Goal: Transaction & Acquisition: Subscribe to service/newsletter

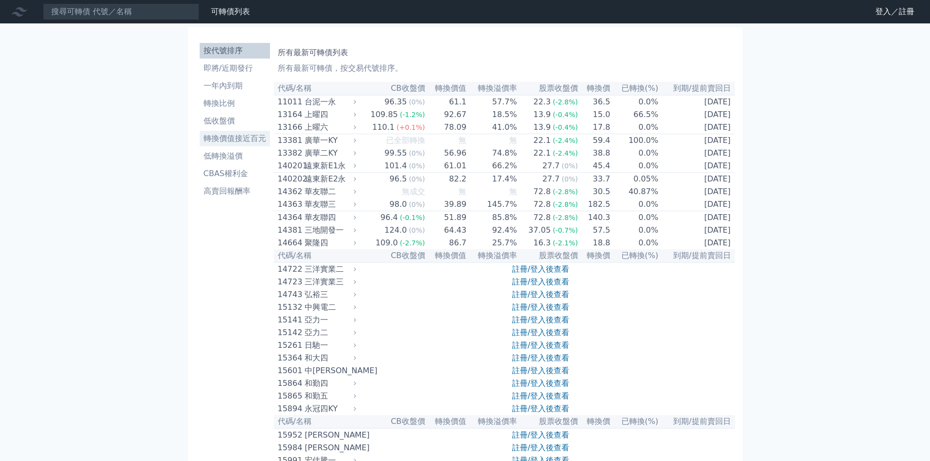
click at [217, 142] on li "轉換價值接近百元" at bounding box center [235, 139] width 70 height 12
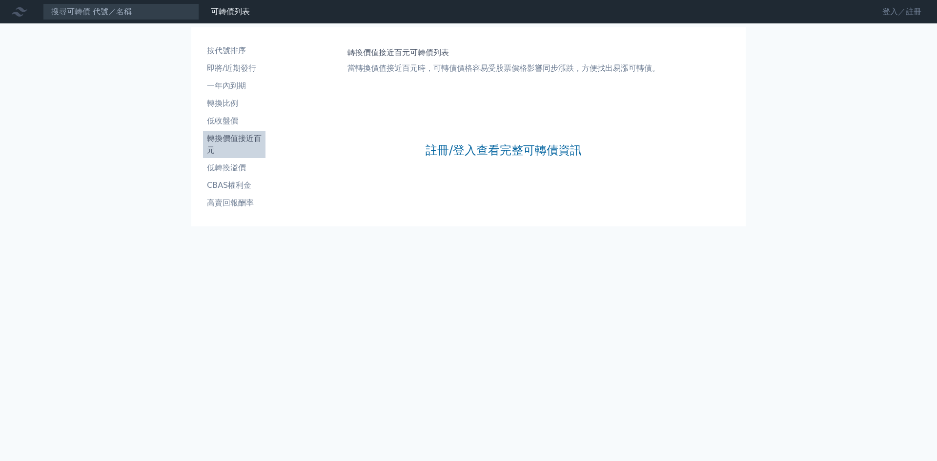
click at [919, 9] on link "登入／註冊" at bounding box center [901, 12] width 55 height 16
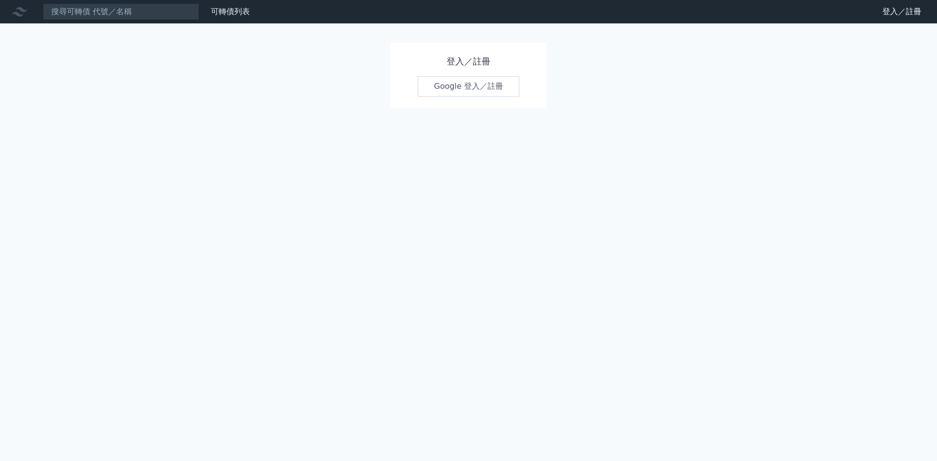
click at [469, 91] on link "Google 登入／註冊" at bounding box center [468, 86] width 101 height 20
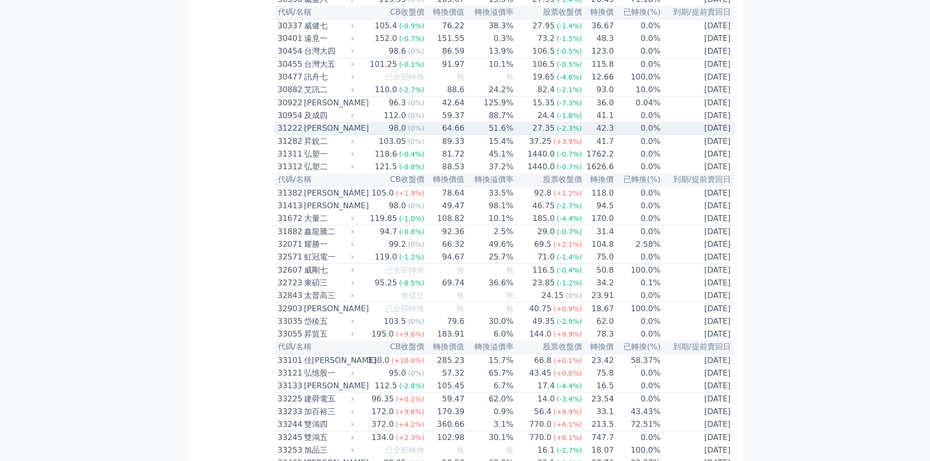
scroll to position [1464, 0]
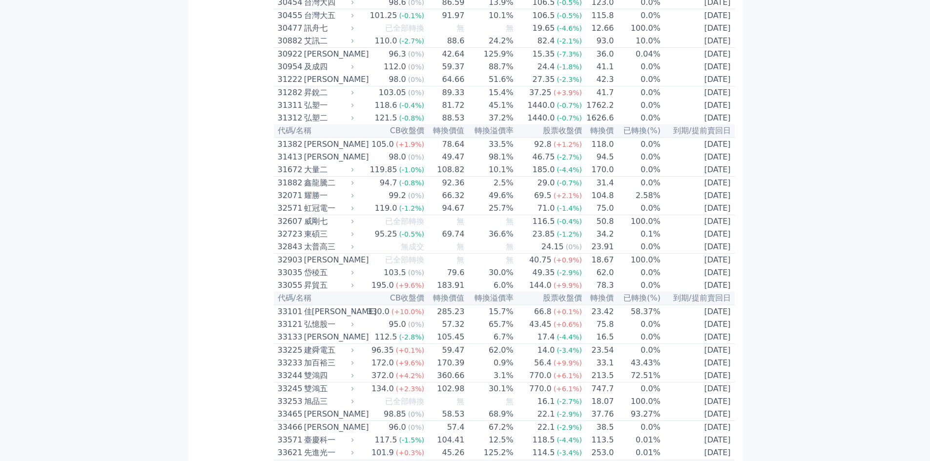
click at [363, 138] on th "CB收盤價" at bounding box center [390, 130] width 68 height 13
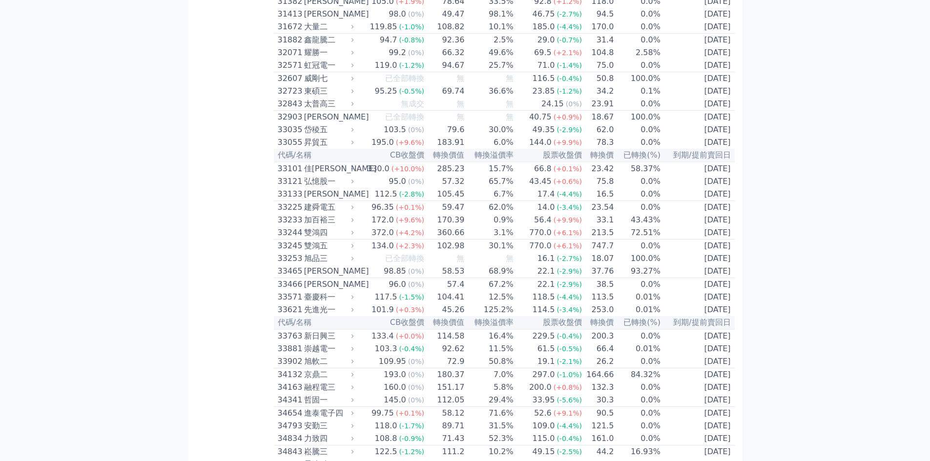
scroll to position [1610, 0]
